Goal: Information Seeking & Learning: Find specific page/section

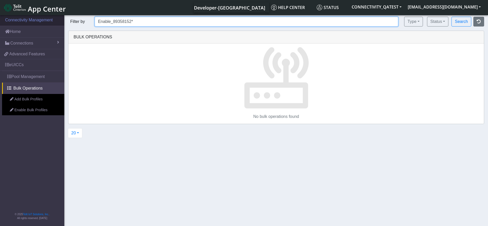
drag, startPoint x: 136, startPoint y: 21, endPoint x: 26, endPoint y: 20, distance: 110.0
click at [26, 20] on section "Connectivity Management Home Connections List Map 17e91b7ee8e6deb32fcf4c8cc1d66…" at bounding box center [244, 120] width 488 height 213
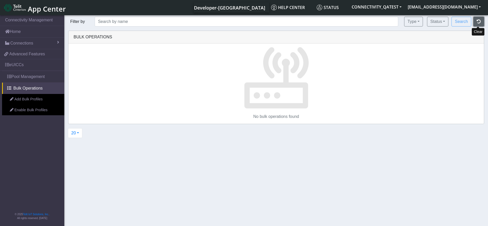
click at [250, 19] on button "button" at bounding box center [478, 22] width 11 height 10
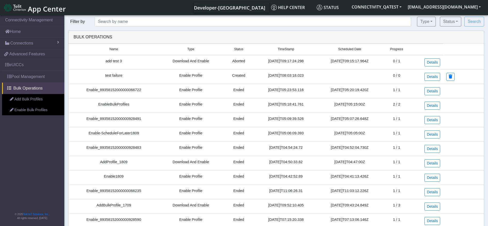
click at [108, 76] on td "test failure" at bounding box center [113, 76] width 90 height 14
copy td "test failure"
click at [143, 8] on div "Developer-[GEOGRAPHIC_DATA] Help center Status CONNECTIVITY_QATEST [EMAIL_ADDRE…" at bounding box center [276, 7] width 414 height 10
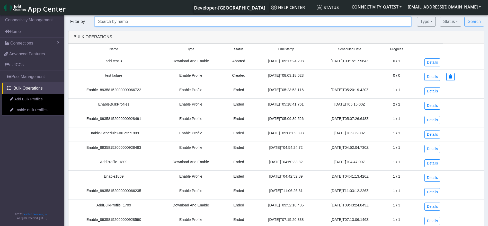
click at [133, 22] on input "text" at bounding box center [253, 22] width 316 height 10
paste input "test failure"
type input "test failure"
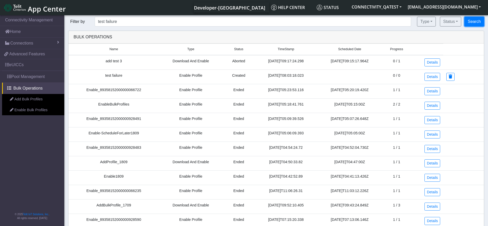
click at [250, 23] on button "Search" at bounding box center [474, 22] width 20 height 10
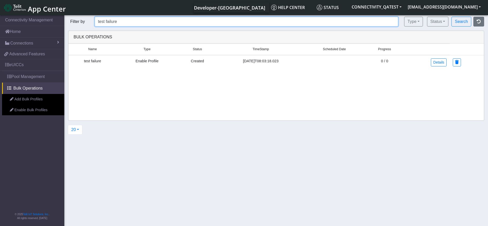
drag, startPoint x: 111, startPoint y: 20, endPoint x: 147, endPoint y: 22, distance: 36.1
click at [147, 22] on input "test failure" at bounding box center [246, 22] width 303 height 10
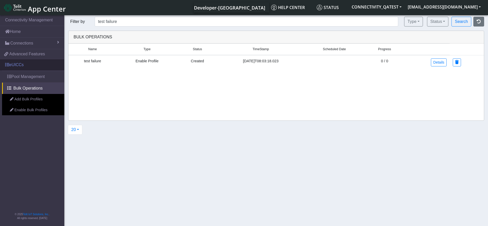
click at [26, 66] on link "eUICCs" at bounding box center [32, 64] width 64 height 11
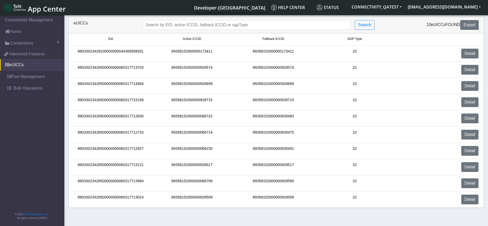
click at [102, 50] on div "89033023428100000000044369308931" at bounding box center [110, 54] width 81 height 10
copy div "89033023428100000000044369308931"
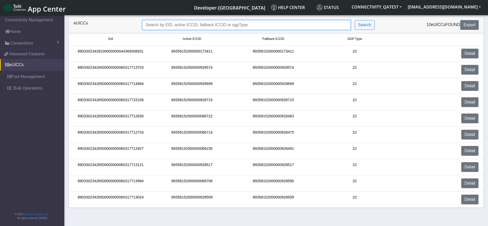
click at [176, 24] on input "Search..." at bounding box center [246, 25] width 208 height 10
paste input "89033023428100000000044369308931"
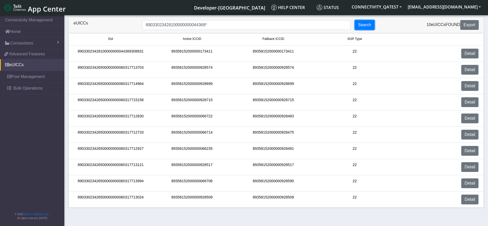
click at [250, 21] on button "Search" at bounding box center [364, 25] width 20 height 10
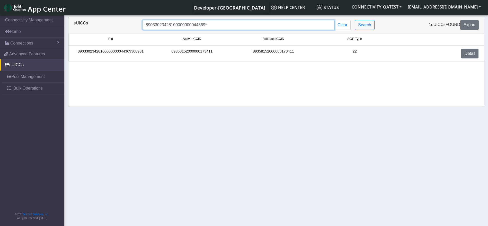
click at [250, 28] on input "89033023428100000000044369*" at bounding box center [238, 25] width 192 height 10
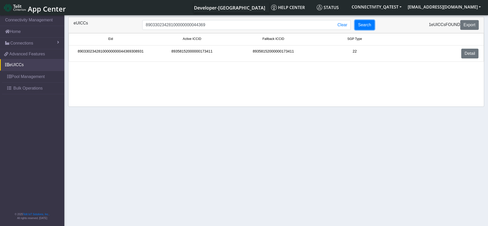
click at [250, 25] on button "Search" at bounding box center [364, 25] width 20 height 10
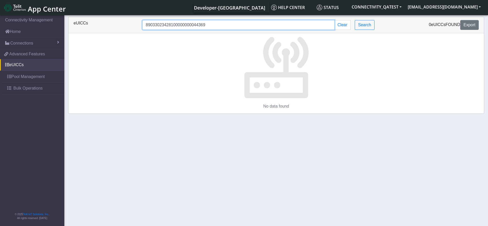
click at [224, 23] on input "89033023428100000000044369" at bounding box center [238, 25] width 192 height 10
type input "89033023428100000000044369*"
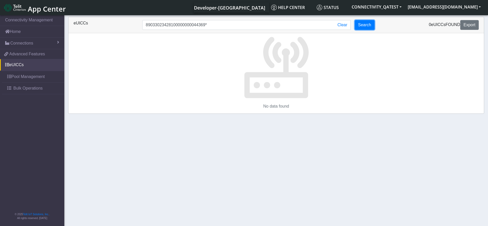
click at [250, 25] on button "Search" at bounding box center [364, 25] width 20 height 10
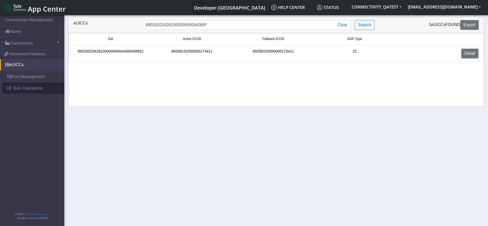
click at [34, 88] on span "Bulk Operations" at bounding box center [27, 88] width 29 height 6
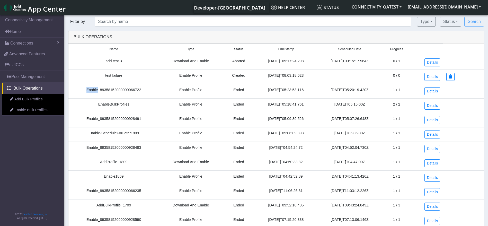
drag, startPoint x: 95, startPoint y: 90, endPoint x: 85, endPoint y: 90, distance: 10.5
click at [85, 90] on td "Enable_89358152000000066722" at bounding box center [113, 91] width 90 height 14
copy td "Enable"
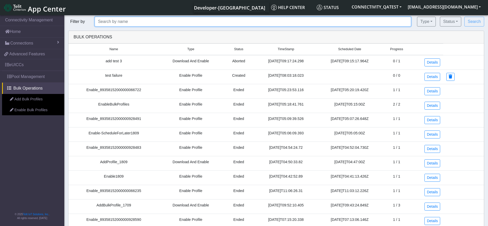
click at [111, 20] on input "text" at bounding box center [253, 22] width 316 height 10
paste input "Enable"
type input "Enable*"
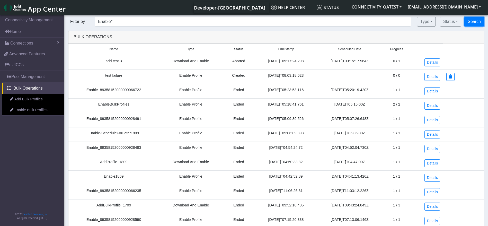
click at [250, 21] on button "Search" at bounding box center [474, 22] width 20 height 10
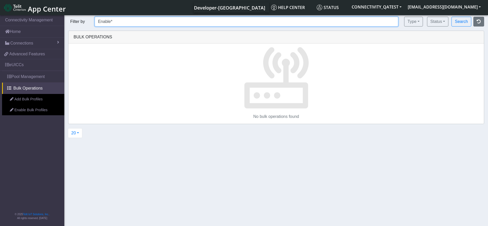
drag, startPoint x: 80, startPoint y: 20, endPoint x: 71, endPoint y: 20, distance: 8.5
click at [70, 20] on form "Filter by Enable* Type All Enable Profile Download and Enable Status Created Sc…" at bounding box center [275, 22] width 423 height 10
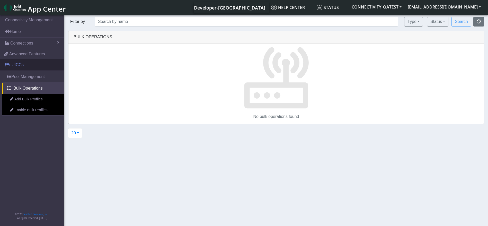
click at [30, 64] on link "eUICCs" at bounding box center [32, 64] width 64 height 11
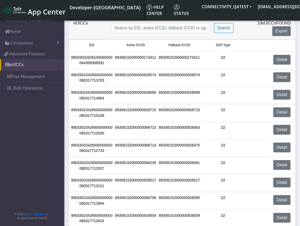
click at [97, 63] on div "89033023428100000000044369308931" at bounding box center [92, 60] width 44 height 11
click at [94, 57] on div "89033023428100000000044369308931" at bounding box center [92, 60] width 44 height 11
copy div "89033023428100000000044369308931"
click at [131, 31] on input "Search..." at bounding box center [160, 28] width 99 height 10
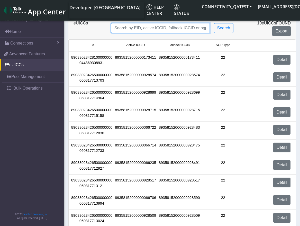
paste input "89033023428100000000044369308931"
type input "890330234281000000000443693*"
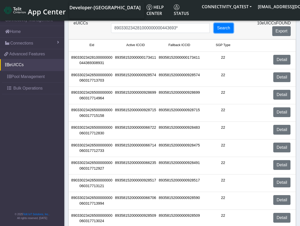
click at [228, 29] on button "Search" at bounding box center [224, 28] width 20 height 10
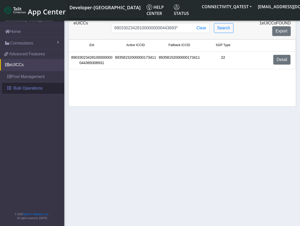
click at [15, 86] on span "Bulk Operations" at bounding box center [27, 88] width 29 height 6
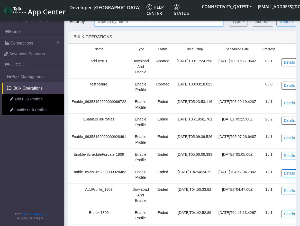
click at [127, 24] on input "text" at bounding box center [159, 22] width 129 height 10
click at [97, 60] on td "add test 3" at bounding box center [98, 66] width 61 height 23
copy td "add test 3"
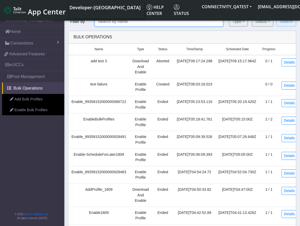
click at [125, 23] on input "text" at bounding box center [159, 22] width 129 height 10
paste input "add test 3"
click at [250, 25] on button "Search" at bounding box center [286, 22] width 20 height 10
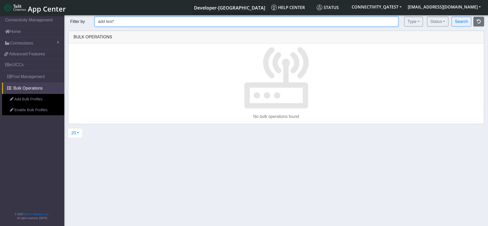
click at [137, 23] on input "add test*" at bounding box center [246, 22] width 303 height 10
type input "a"
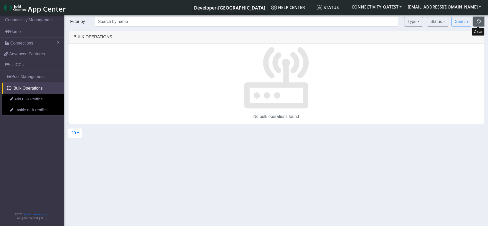
click at [250, 19] on button "button" at bounding box center [478, 22] width 11 height 10
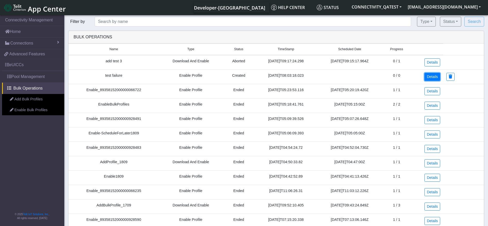
click at [250, 77] on link "Details" at bounding box center [432, 77] width 16 height 8
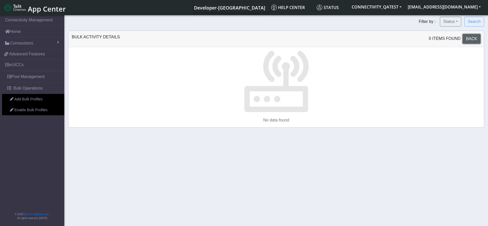
click at [250, 40] on span "Back" at bounding box center [471, 39] width 11 height 4
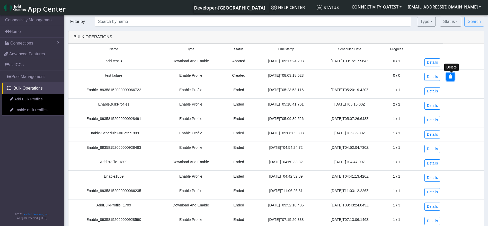
click at [250, 75] on button at bounding box center [450, 77] width 8 height 8
click at [250, 77] on link "Details" at bounding box center [432, 77] width 16 height 8
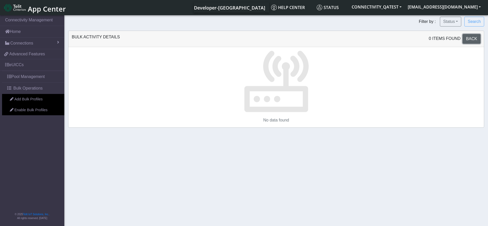
click at [250, 41] on span "Back" at bounding box center [471, 39] width 11 height 4
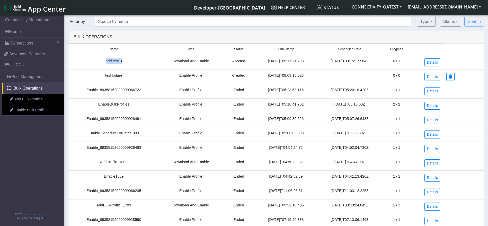
drag, startPoint x: 126, startPoint y: 58, endPoint x: 93, endPoint y: 60, distance: 33.7
click at [93, 60] on td "add test 3" at bounding box center [113, 62] width 90 height 15
click at [121, 69] on td "test failure" at bounding box center [113, 76] width 90 height 14
drag, startPoint x: 121, startPoint y: 77, endPoint x: 99, endPoint y: 76, distance: 22.2
click at [99, 75] on td "test failure" at bounding box center [113, 76] width 90 height 14
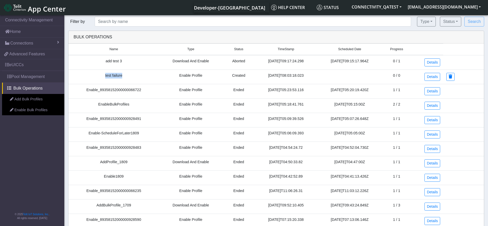
copy td "test failure"
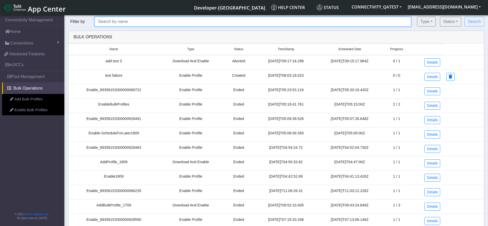
click at [116, 26] on input "text" at bounding box center [253, 22] width 316 height 10
paste input "test failure"
type input "test failure"
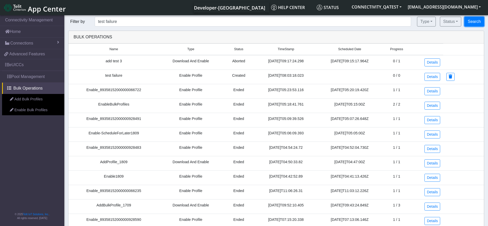
click at [250, 20] on button "Search" at bounding box center [474, 22] width 20 height 10
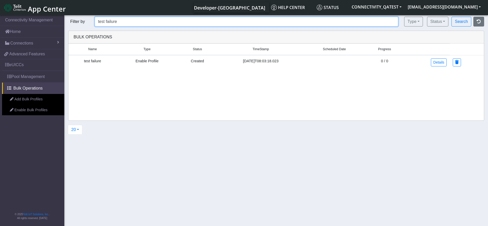
drag, startPoint x: 118, startPoint y: 19, endPoint x: 68, endPoint y: 19, distance: 50.1
click at [68, 19] on form "Filter by test failure Type All Enable Profile Download and Enable Status Creat…" at bounding box center [275, 22] width 423 height 10
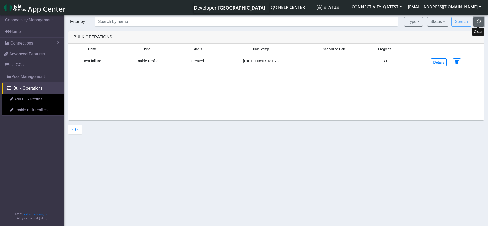
click at [250, 20] on icon "button" at bounding box center [478, 21] width 4 height 4
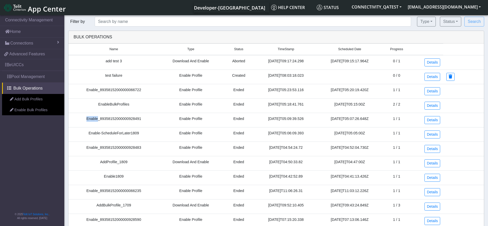
drag, startPoint x: 95, startPoint y: 119, endPoint x: 84, endPoint y: 119, distance: 10.8
click at [84, 119] on td "Enable_89358152000000928491" at bounding box center [113, 120] width 90 height 14
copy td "Enable"
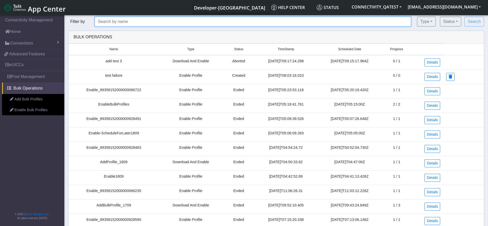
click at [109, 22] on input "text" at bounding box center [253, 22] width 316 height 10
paste input "Enable"
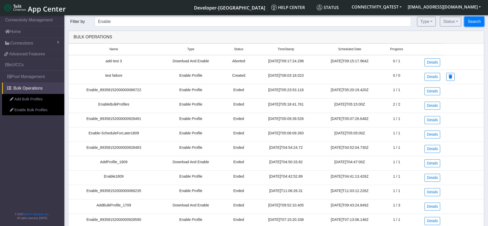
click at [250, 22] on button "Search" at bounding box center [474, 22] width 20 height 10
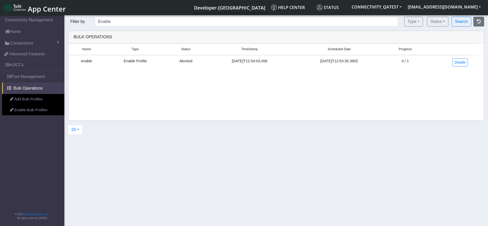
click at [90, 62] on td "enable" at bounding box center [86, 62] width 36 height 14
click at [133, 27] on div "Filter by Enable Type All Enable Profile Download and Enable Status Created Sch…" at bounding box center [275, 76] width 423 height 118
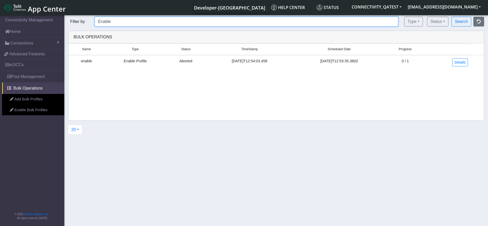
click at [128, 22] on input "Enable" at bounding box center [246, 22] width 303 height 10
type input "Enab*"
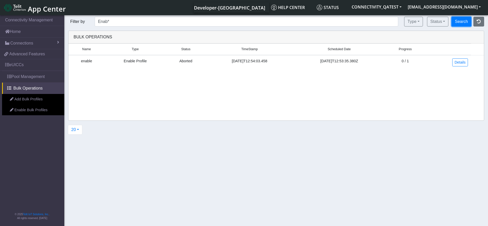
click at [250, 20] on button "Search" at bounding box center [461, 22] width 20 height 10
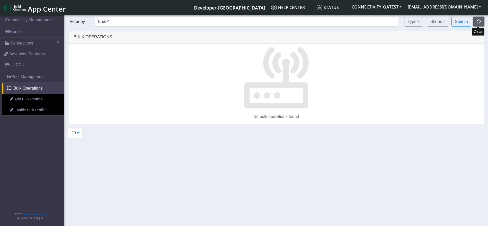
click at [250, 22] on button "button" at bounding box center [478, 22] width 11 height 10
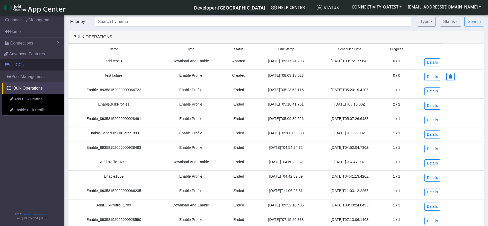
click at [29, 67] on link "eUICCs" at bounding box center [32, 64] width 64 height 11
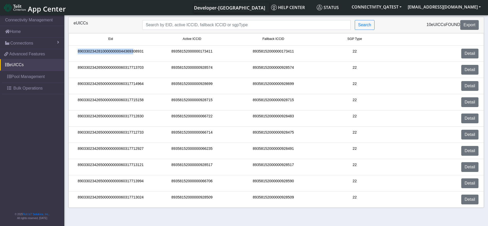
drag, startPoint x: 133, startPoint y: 51, endPoint x: 72, endPoint y: 52, distance: 60.9
click at [72, 52] on div "89033023428100000000044369308931" at bounding box center [110, 54] width 81 height 10
copy div "890330234281000000000443693"
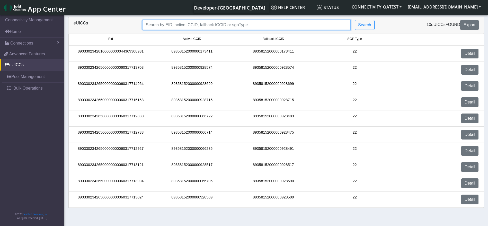
click at [159, 24] on input "Search..." at bounding box center [246, 25] width 208 height 10
paste input "890330234281000000000443693"
type input "890330234281000000000443693*"
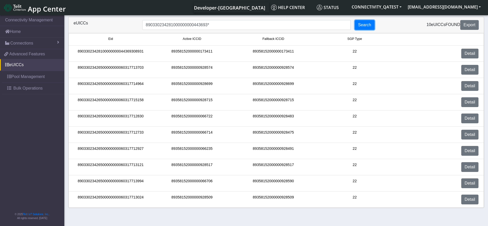
click at [250, 28] on button "Search" at bounding box center [364, 25] width 20 height 10
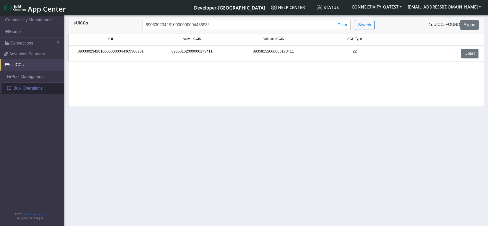
click at [37, 89] on span "Bulk Operations" at bounding box center [27, 88] width 29 height 6
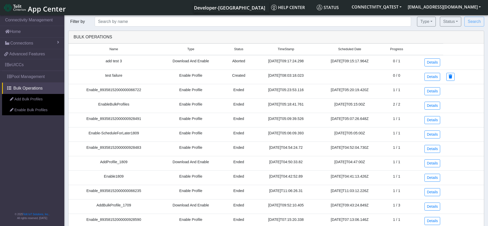
click at [114, 76] on td "test failure" at bounding box center [113, 76] width 90 height 14
click at [111, 76] on td "test failure" at bounding box center [113, 76] width 90 height 14
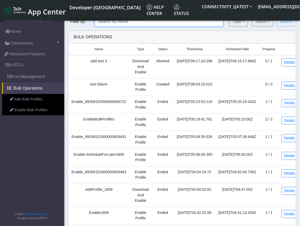
click at [115, 25] on input "text" at bounding box center [159, 22] width 129 height 10
paste input "test failure"
type input "test failure"
click at [250, 23] on button "Search" at bounding box center [286, 22] width 20 height 10
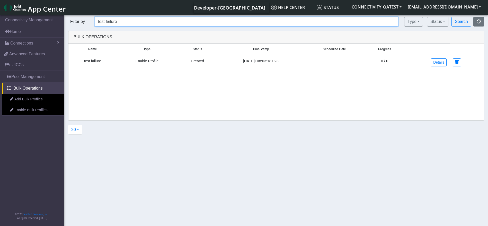
click at [113, 21] on input "test failure" at bounding box center [246, 22] width 303 height 10
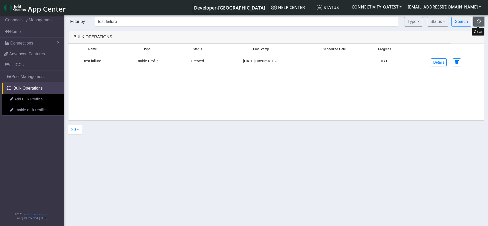
click at [250, 20] on icon "button" at bounding box center [478, 21] width 4 height 4
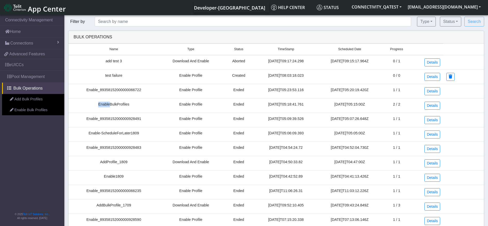
drag, startPoint x: 107, startPoint y: 105, endPoint x: 92, endPoint y: 106, distance: 15.7
click at [92, 106] on td "EnableBulkProfiles" at bounding box center [113, 105] width 90 height 14
copy td "Enable"
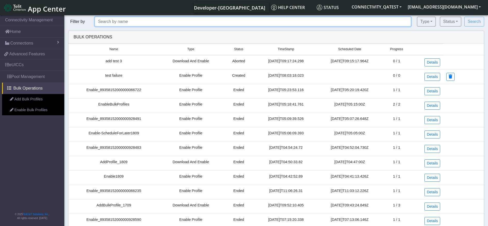
click at [111, 20] on input "text" at bounding box center [253, 22] width 316 height 10
paste input "Enable"
type input "Enable*"
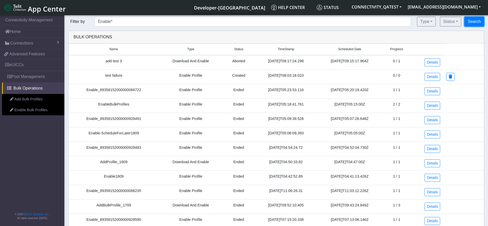
click at [250, 21] on button "Search" at bounding box center [474, 22] width 20 height 10
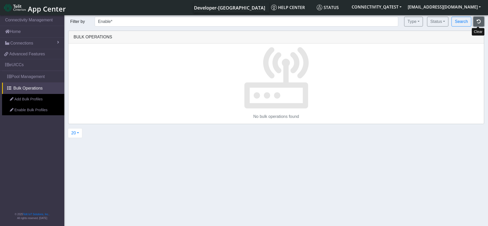
click at [250, 17] on button "button" at bounding box center [478, 22] width 11 height 10
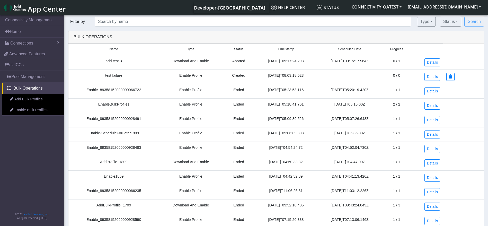
click at [113, 88] on td "Enable_89358152000000066722" at bounding box center [113, 91] width 90 height 14
copy td "Enable_89358152000000066722"
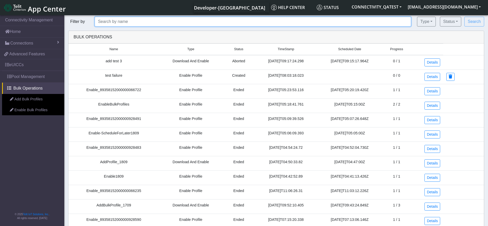
click at [137, 22] on input "text" at bounding box center [253, 22] width 316 height 10
paste input "Enable_89358152000000066722"
type input "Enable_89358152000000066722"
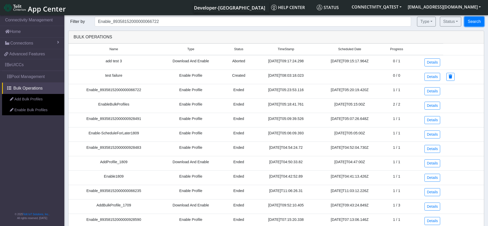
click at [250, 22] on button "Search" at bounding box center [474, 22] width 20 height 10
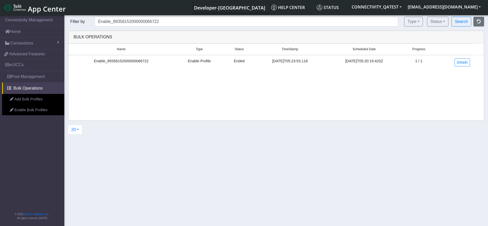
click at [250, 21] on div "Search" at bounding box center [469, 22] width 38 height 10
click at [250, 21] on button "button" at bounding box center [478, 22] width 11 height 10
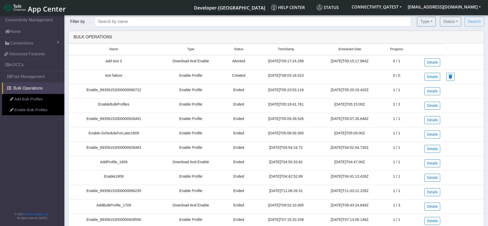
click at [108, 105] on td "EnableBulkProfiles" at bounding box center [113, 105] width 90 height 14
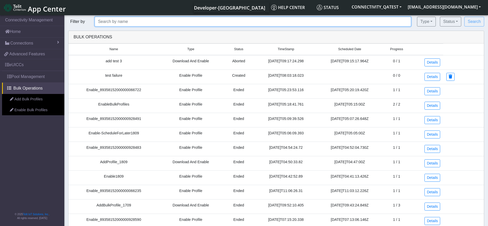
click at [123, 25] on input "text" at bounding box center [253, 22] width 316 height 10
paste input "EnableBulkProfiles"
drag, startPoint x: 123, startPoint y: 23, endPoint x: 167, endPoint y: 22, distance: 43.7
click at [167, 22] on input "EnableBulkProfiles" at bounding box center [253, 22] width 316 height 10
type input "EnableBulkPro*"
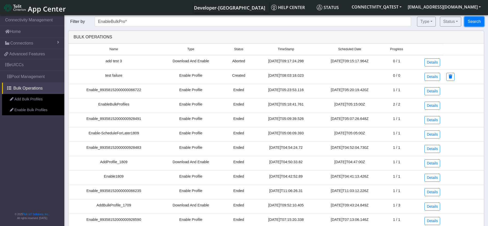
click at [250, 23] on button "Search" at bounding box center [474, 22] width 20 height 10
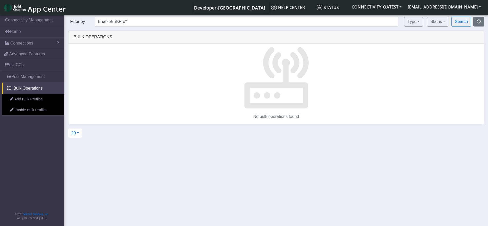
click at [250, 153] on section "Connectivity Management Home Connections List Map 17e91b7ee8e6deb32fcf4c8cc1d66…" at bounding box center [244, 120] width 488 height 213
click at [250, 20] on icon "button" at bounding box center [478, 21] width 4 height 4
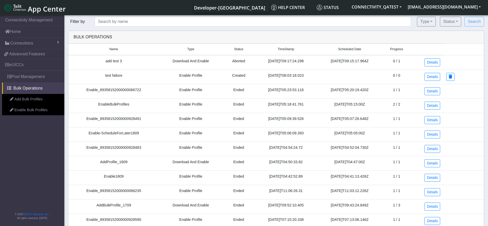
click at [110, 106] on td "EnableBulkProfiles" at bounding box center [113, 105] width 90 height 14
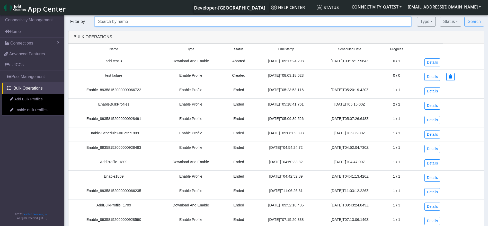
click at [126, 19] on input "text" at bounding box center [253, 22] width 316 height 10
paste input "EnableBulkProfiles"
type input "EnableBulkProfiles"
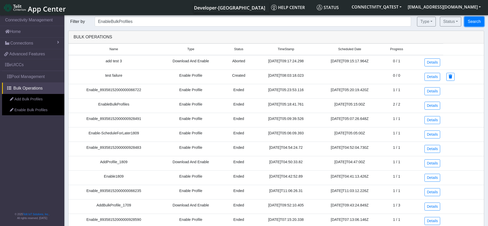
click at [250, 24] on button "Search" at bounding box center [474, 22] width 20 height 10
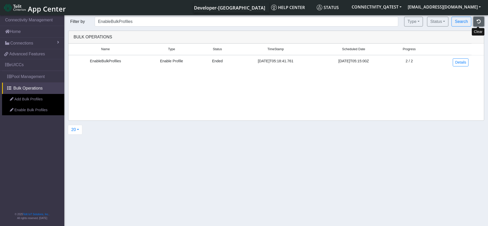
click at [250, 22] on button "button" at bounding box center [478, 22] width 11 height 10
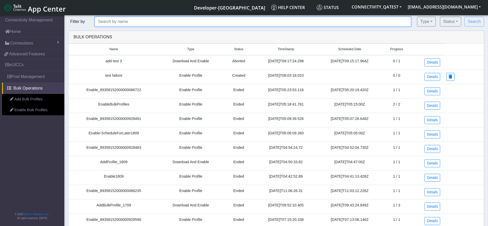
click at [125, 20] on input "text" at bounding box center [253, 22] width 316 height 10
paste input "EnableBulkProfiles"
type input "EnableBulkProfi*"
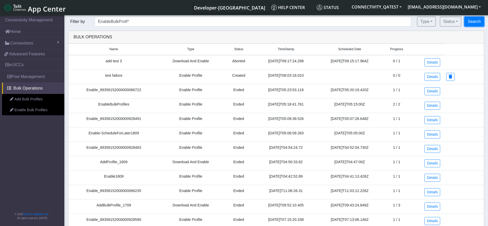
click at [250, 22] on button "Search" at bounding box center [474, 22] width 20 height 10
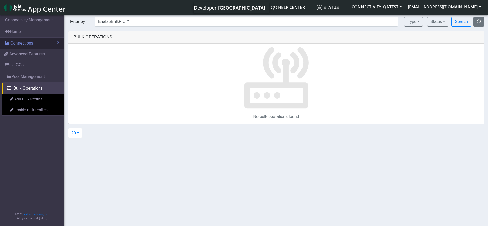
click at [48, 43] on link "Connections" at bounding box center [32, 43] width 64 height 11
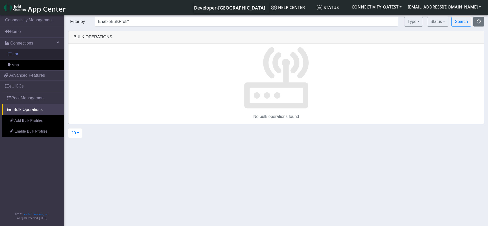
click at [24, 53] on link "List" at bounding box center [32, 54] width 64 height 11
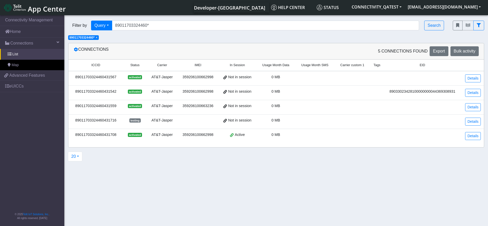
click at [104, 106] on div "89011703324460431559" at bounding box center [95, 106] width 49 height 6
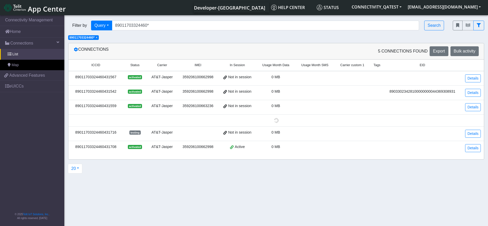
click at [104, 106] on div "89011703324460431559" at bounding box center [95, 106] width 49 height 6
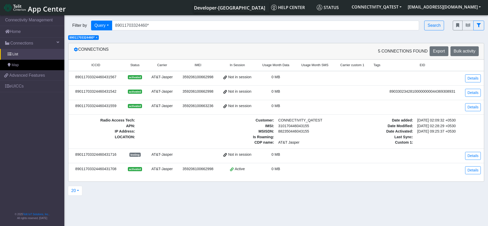
click at [97, 39] on span "×" at bounding box center [97, 38] width 2 height 4
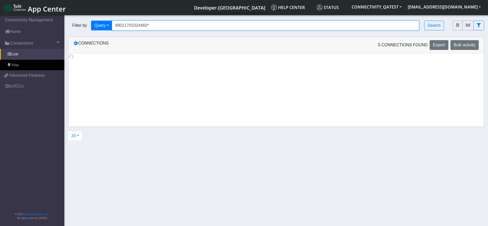
click at [181, 26] on input "89011703324460*" at bounding box center [265, 26] width 307 height 10
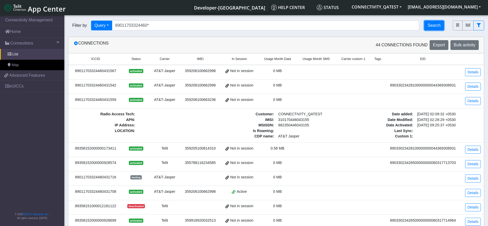
click at [250, 24] on button "Search" at bounding box center [434, 26] width 20 height 10
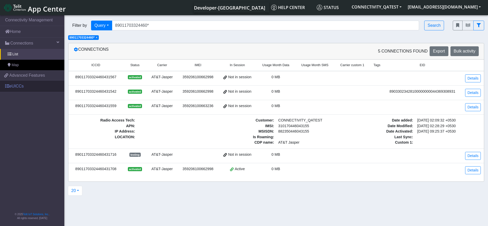
click at [28, 85] on link "eUICCs" at bounding box center [32, 85] width 64 height 11
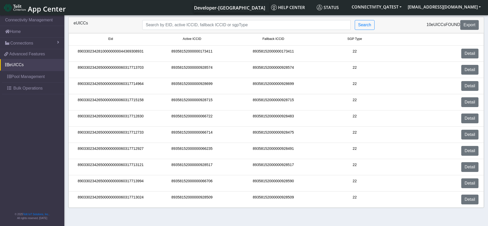
click at [128, 52] on div "89033023428100000000044369308931" at bounding box center [110, 54] width 81 height 10
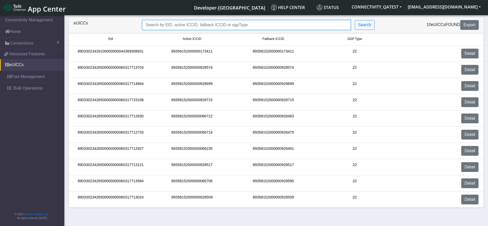
click at [175, 24] on input "Search..." at bounding box center [246, 25] width 208 height 10
paste input "89033023428100000000044369308931"
type input "89033023428100000000044*"
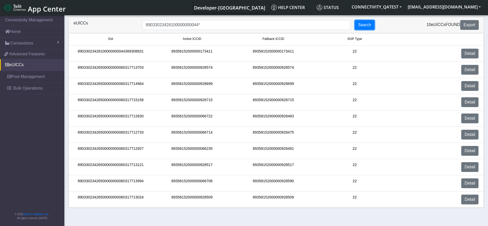
click at [250, 24] on button "Search" at bounding box center [364, 25] width 20 height 10
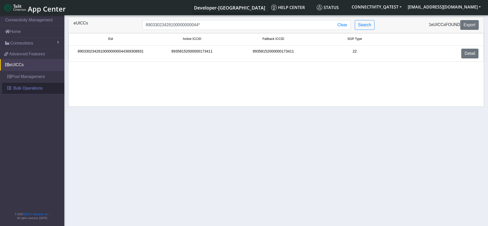
click at [35, 88] on span "Bulk Operations" at bounding box center [27, 88] width 29 height 6
